Goal: Transaction & Acquisition: Purchase product/service

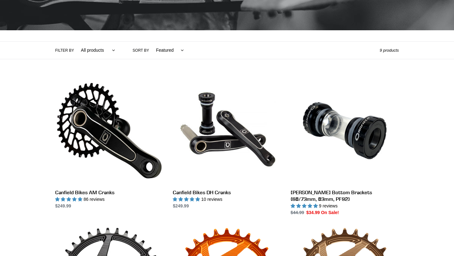
scroll to position [111, 0]
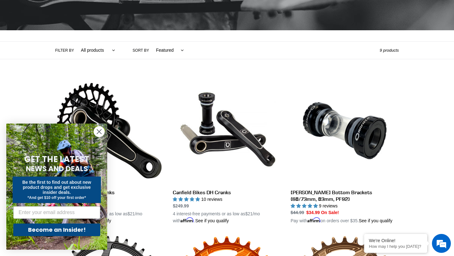
click at [97, 129] on circle "Close dialog" at bounding box center [99, 131] width 10 height 10
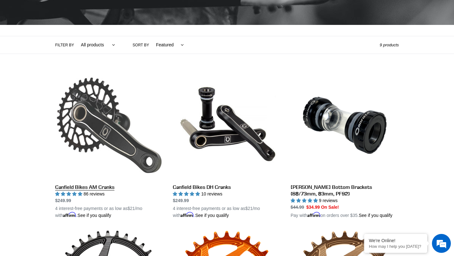
scroll to position [78, 0]
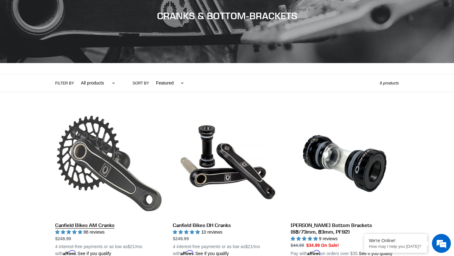
click at [112, 179] on link "Canfield Bikes AM Cranks" at bounding box center [109, 183] width 108 height 148
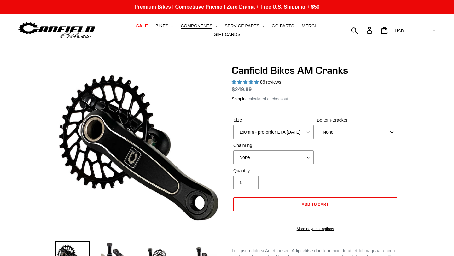
select select "highest-rating"
click at [262, 132] on select "150mm - pre-order ETA 9/30/25 155mm - pre-order ETA 9/30/25 160mm - pre-order E…" at bounding box center [273, 132] width 80 height 14
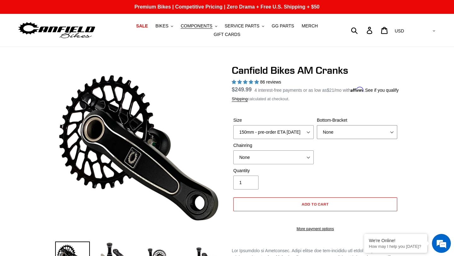
click at [325, 135] on select "None BSA Threaded 68/73mm Press Fit PF92" at bounding box center [357, 132] width 80 height 14
select select "BSA Threaded 68/73mm"
click at [317, 133] on select "None BSA Threaded 68/73mm Press Fit PF92" at bounding box center [357, 132] width 80 height 14
click at [311, 160] on select "None 30t Round (Boost 148) 30t Oval (Boost 148) 32t Round (Boost 148) 32t Oval …" at bounding box center [273, 157] width 80 height 14
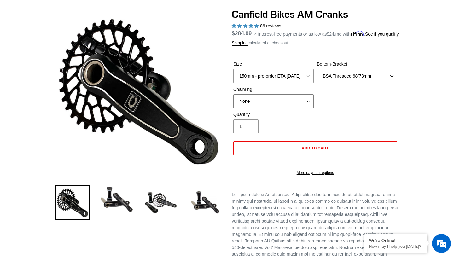
scroll to position [96, 0]
